Goal: Task Accomplishment & Management: Manage account settings

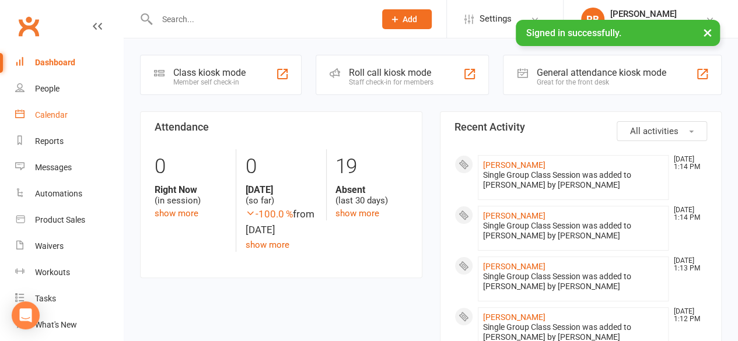
click at [62, 119] on div "Calendar" at bounding box center [51, 114] width 33 height 9
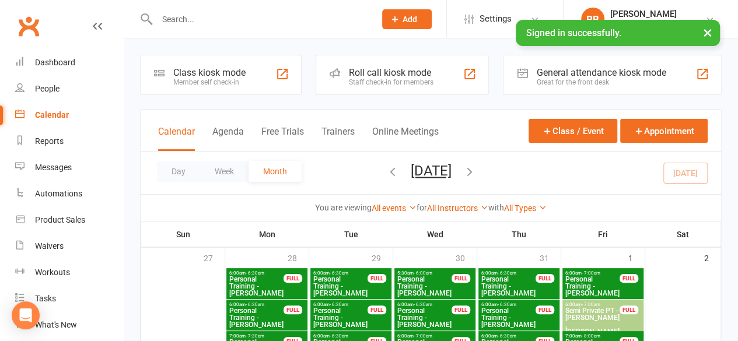
click at [463, 202] on div "All Instructors Lucky [PERSON_NAME] [PERSON_NAME] [PERSON_NAME] [PERSON_NAME] […" at bounding box center [457, 208] width 61 height 13
click at [467, 207] on link "All Instructors" at bounding box center [457, 208] width 61 height 9
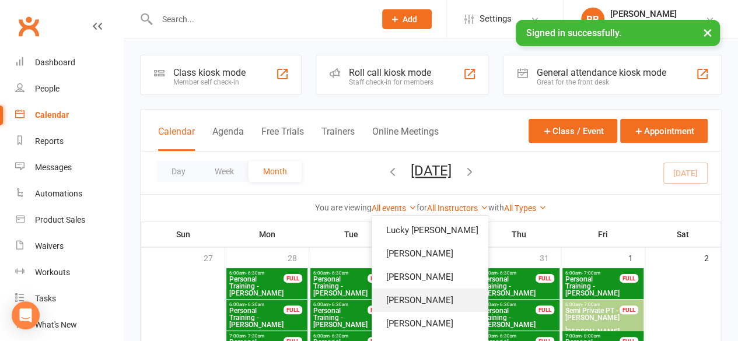
scroll to position [41, 0]
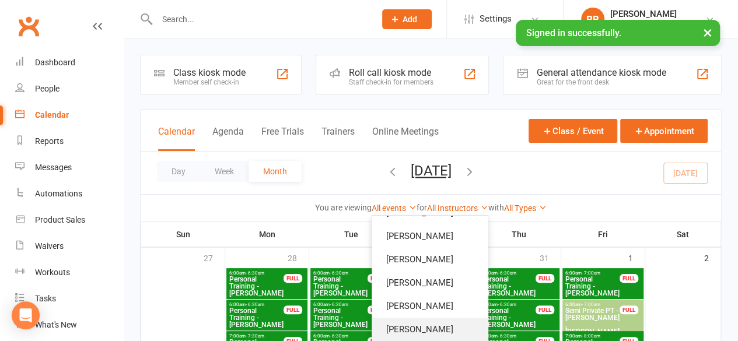
click at [430, 319] on link "[PERSON_NAME]" at bounding box center [429, 329] width 115 height 23
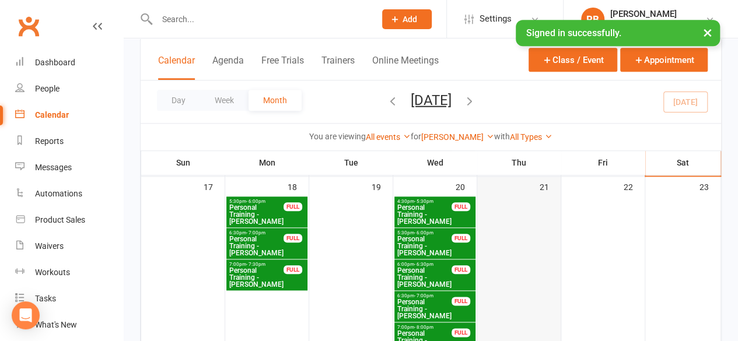
scroll to position [546, 0]
click at [251, 208] on span "Personal Training - [PERSON_NAME]" at bounding box center [256, 215] width 55 height 21
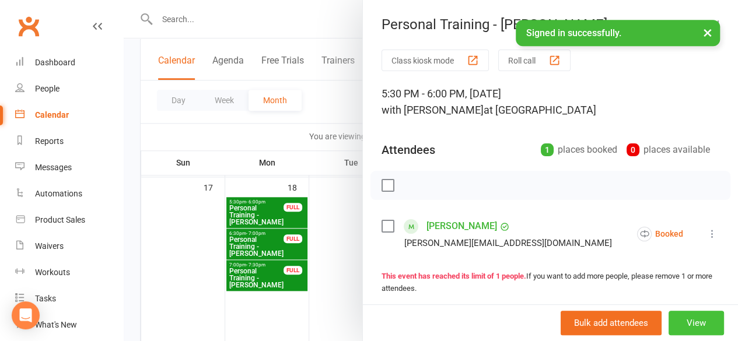
click at [668, 323] on button "View" at bounding box center [695, 323] width 55 height 24
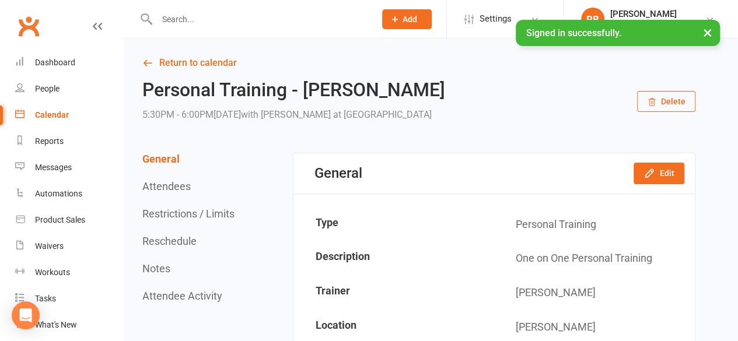
click at [175, 240] on button "Reschedule" at bounding box center [169, 241] width 54 height 12
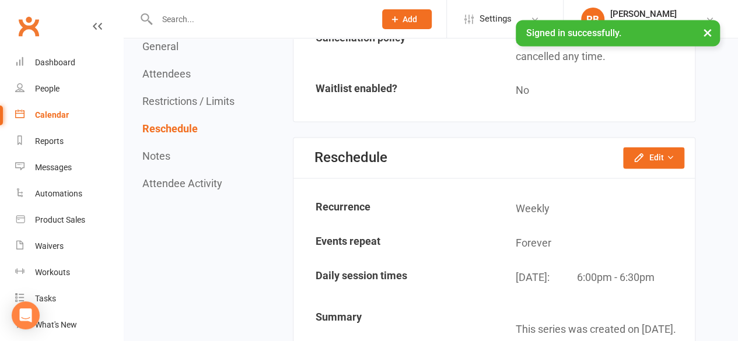
scroll to position [892, 0]
click at [636, 153] on icon "button" at bounding box center [639, 158] width 12 height 12
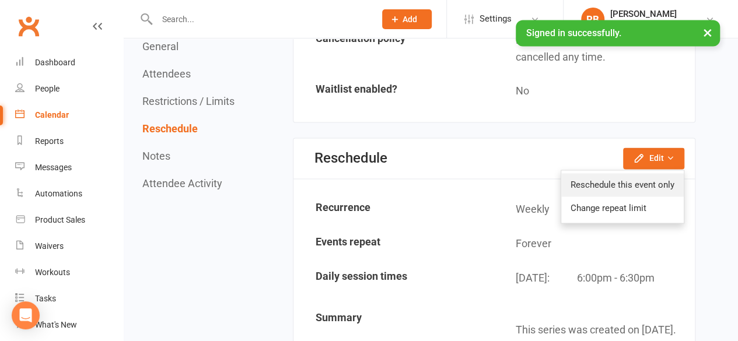
click at [597, 178] on link "Reschedule this event only" at bounding box center [622, 184] width 122 height 23
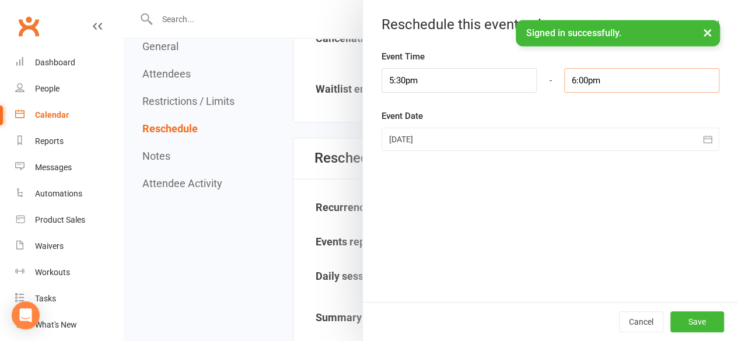
click at [569, 80] on input "6:00pm" at bounding box center [641, 80] width 155 height 24
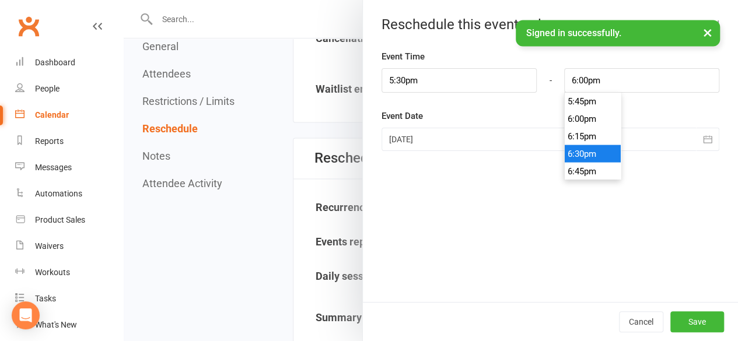
type input "6:30pm"
click at [574, 151] on li "6:30pm" at bounding box center [593, 153] width 56 height 17
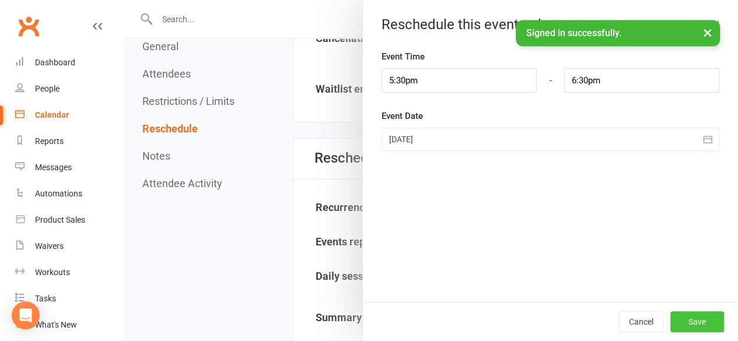
click at [681, 312] on button "Save" at bounding box center [697, 321] width 54 height 21
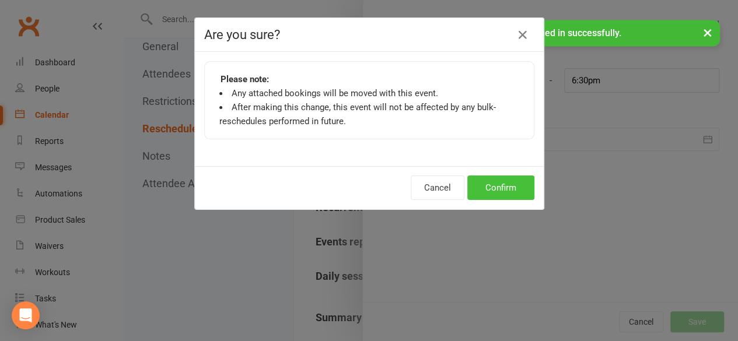
click at [496, 192] on button "Confirm" at bounding box center [500, 188] width 67 height 24
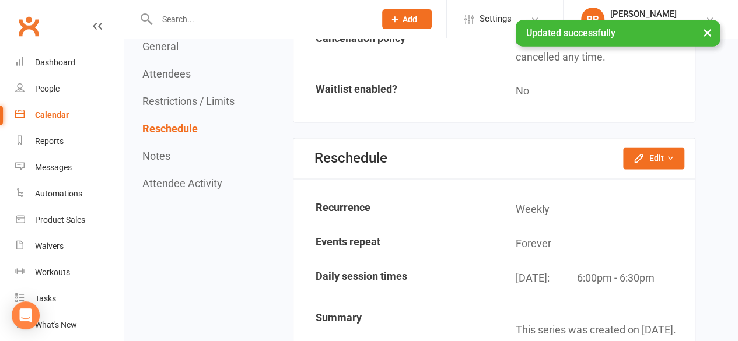
click at [57, 118] on div "Calendar" at bounding box center [52, 114] width 34 height 9
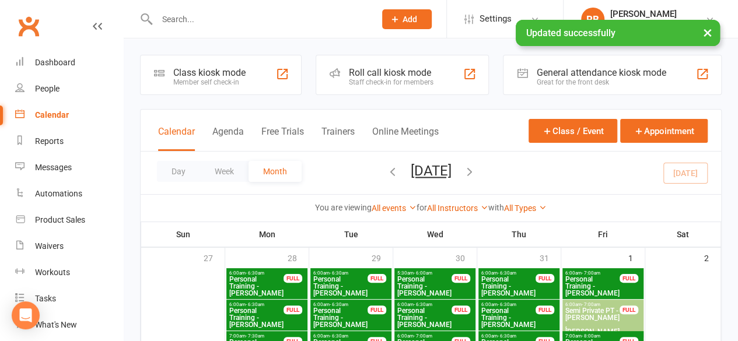
click at [460, 194] on div "You are viewing All events All events Empty events Full events Non-empty events…" at bounding box center [431, 207] width 580 height 27
click at [462, 218] on div "You are viewing All events All events Empty events Full events Non-empty events…" at bounding box center [431, 207] width 580 height 27
click at [467, 209] on link "All Instructors" at bounding box center [457, 208] width 61 height 9
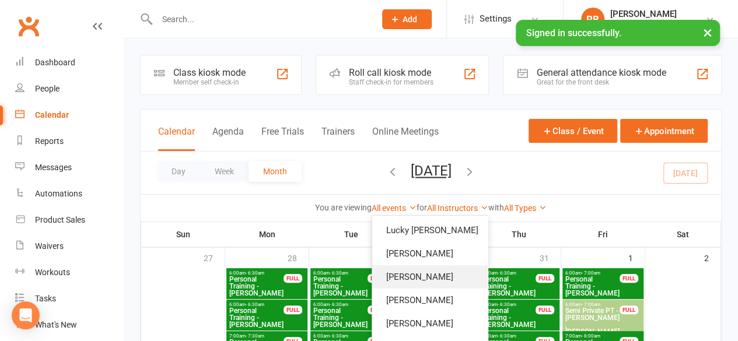
scroll to position [41, 0]
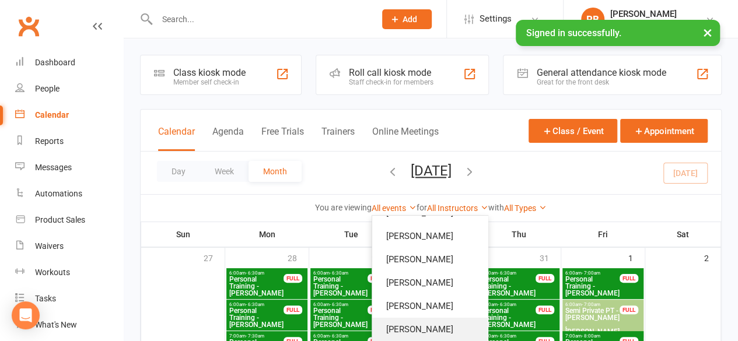
click at [418, 324] on link "[PERSON_NAME]" at bounding box center [429, 329] width 115 height 23
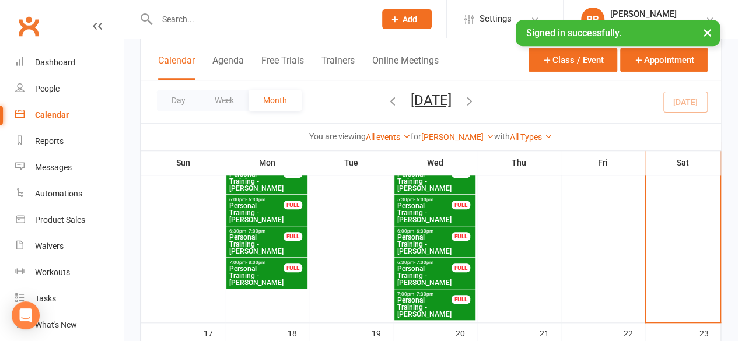
scroll to position [396, 0]
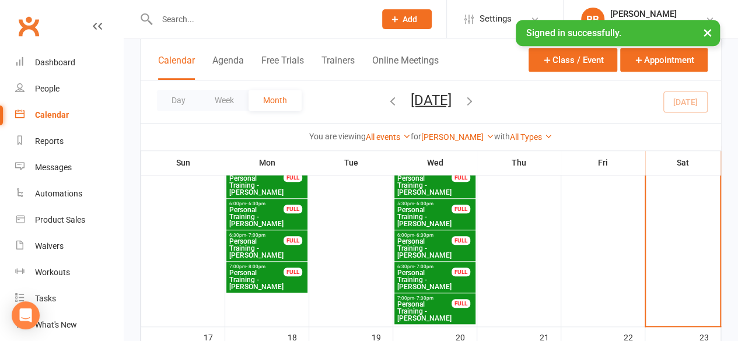
click at [412, 318] on span "Personal Training - [PERSON_NAME]" at bounding box center [424, 311] width 55 height 21
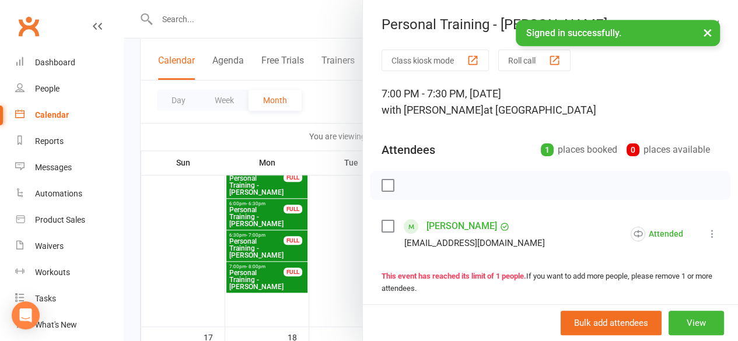
click at [316, 228] on div at bounding box center [431, 170] width 614 height 341
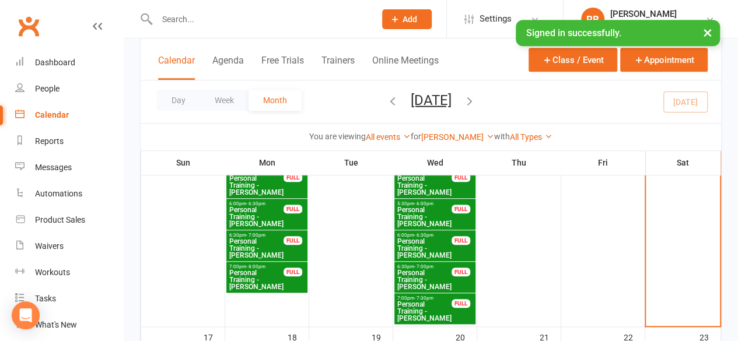
click at [405, 279] on span "Personal Training - [PERSON_NAME]" at bounding box center [424, 279] width 55 height 21
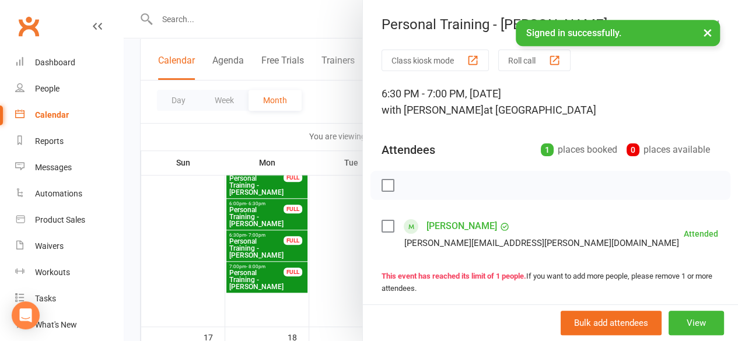
click at [320, 192] on div at bounding box center [431, 170] width 614 height 341
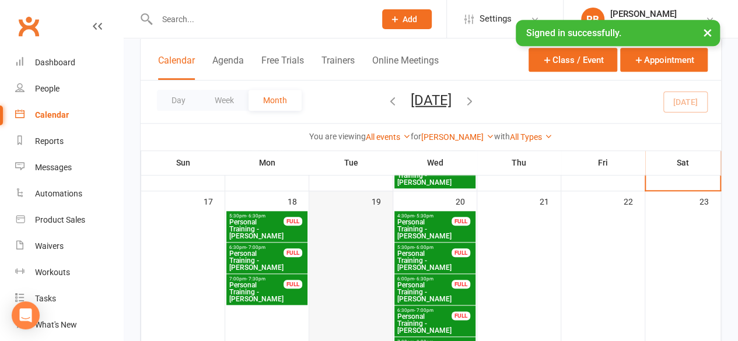
scroll to position [531, 0]
